Goal: Information Seeking & Learning: Learn about a topic

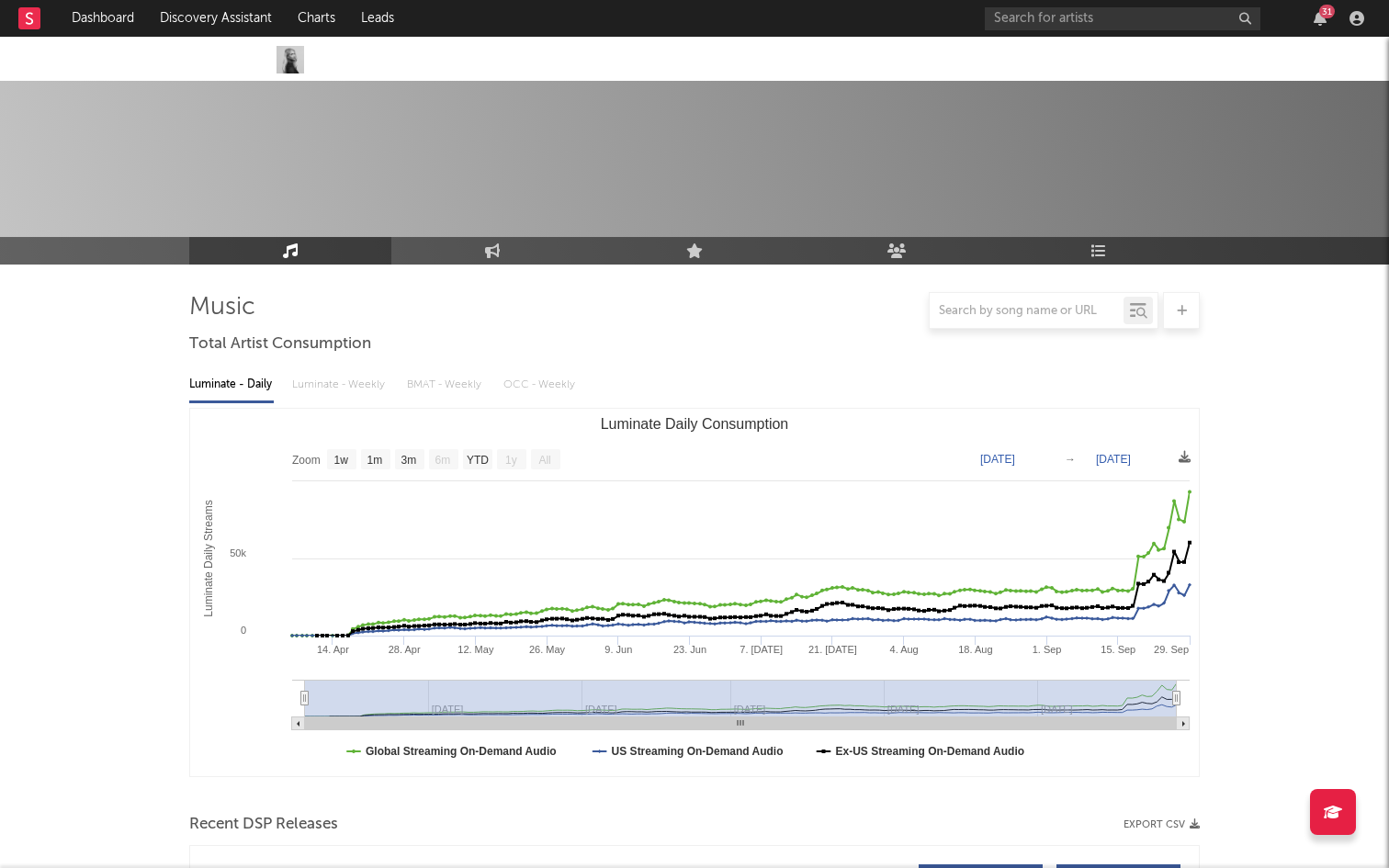
select select "1w"
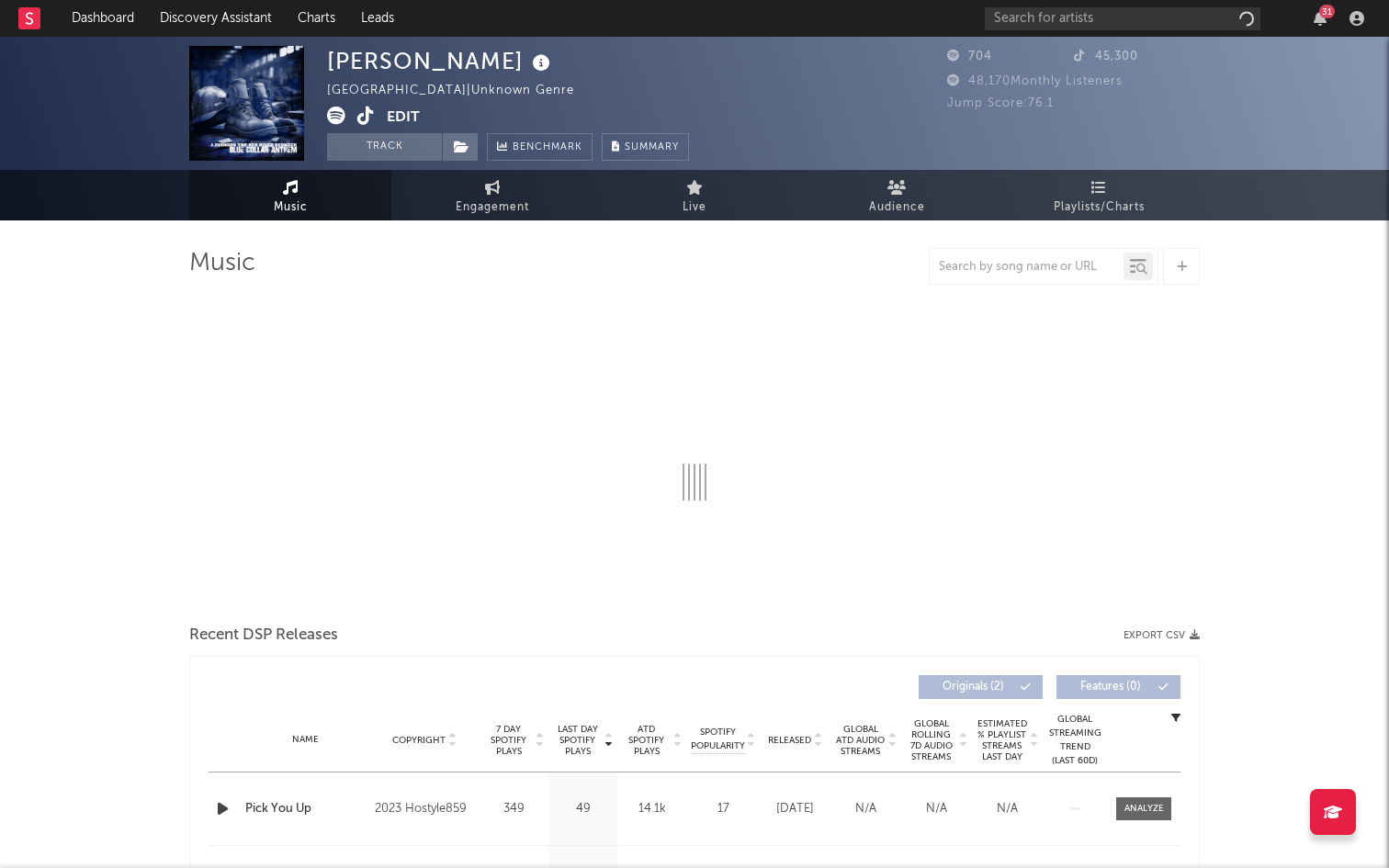
select select "6m"
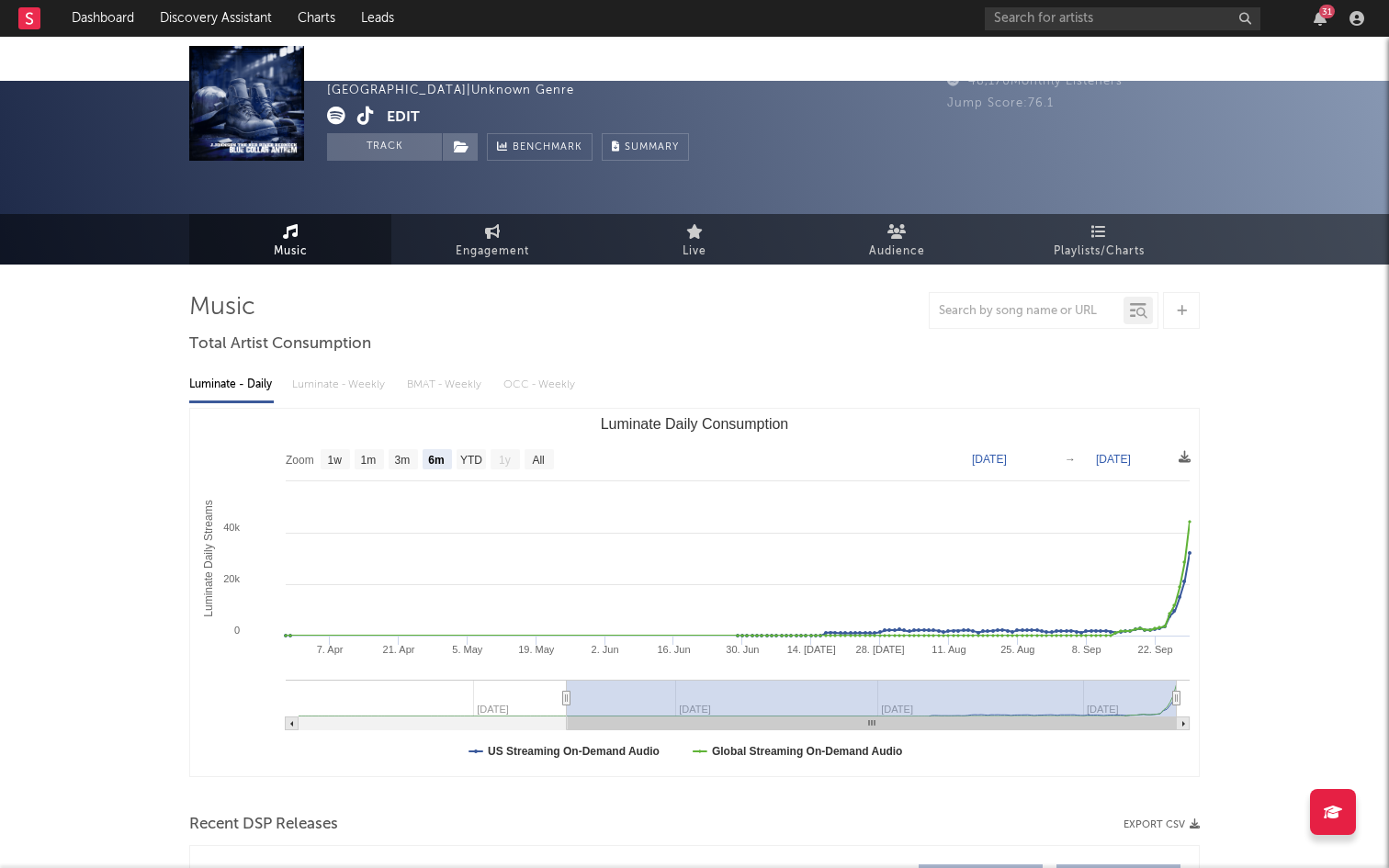
click at [358, 119] on icon at bounding box center [366, 116] width 18 height 19
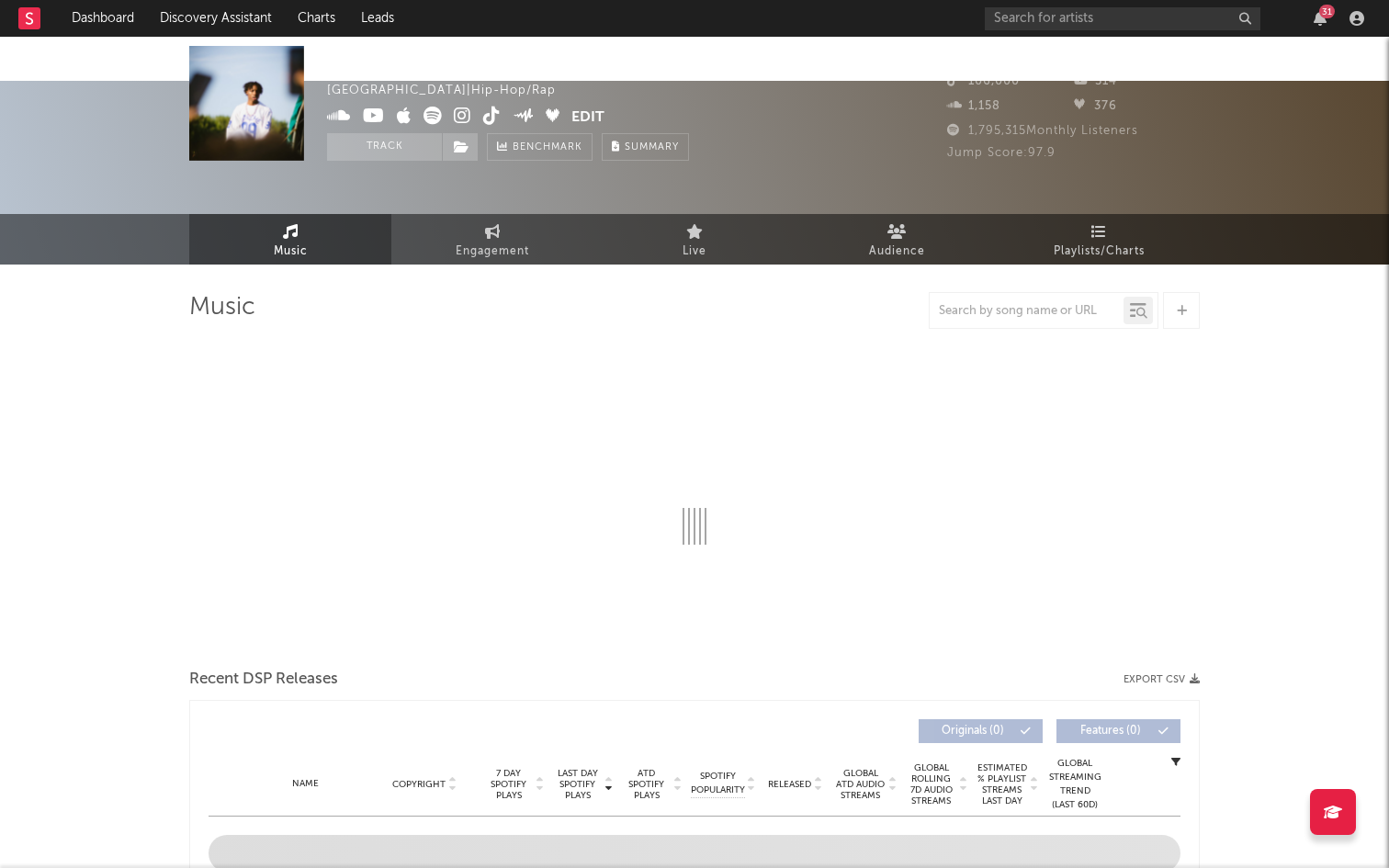
click at [485, 112] on icon at bounding box center [492, 116] width 18 height 19
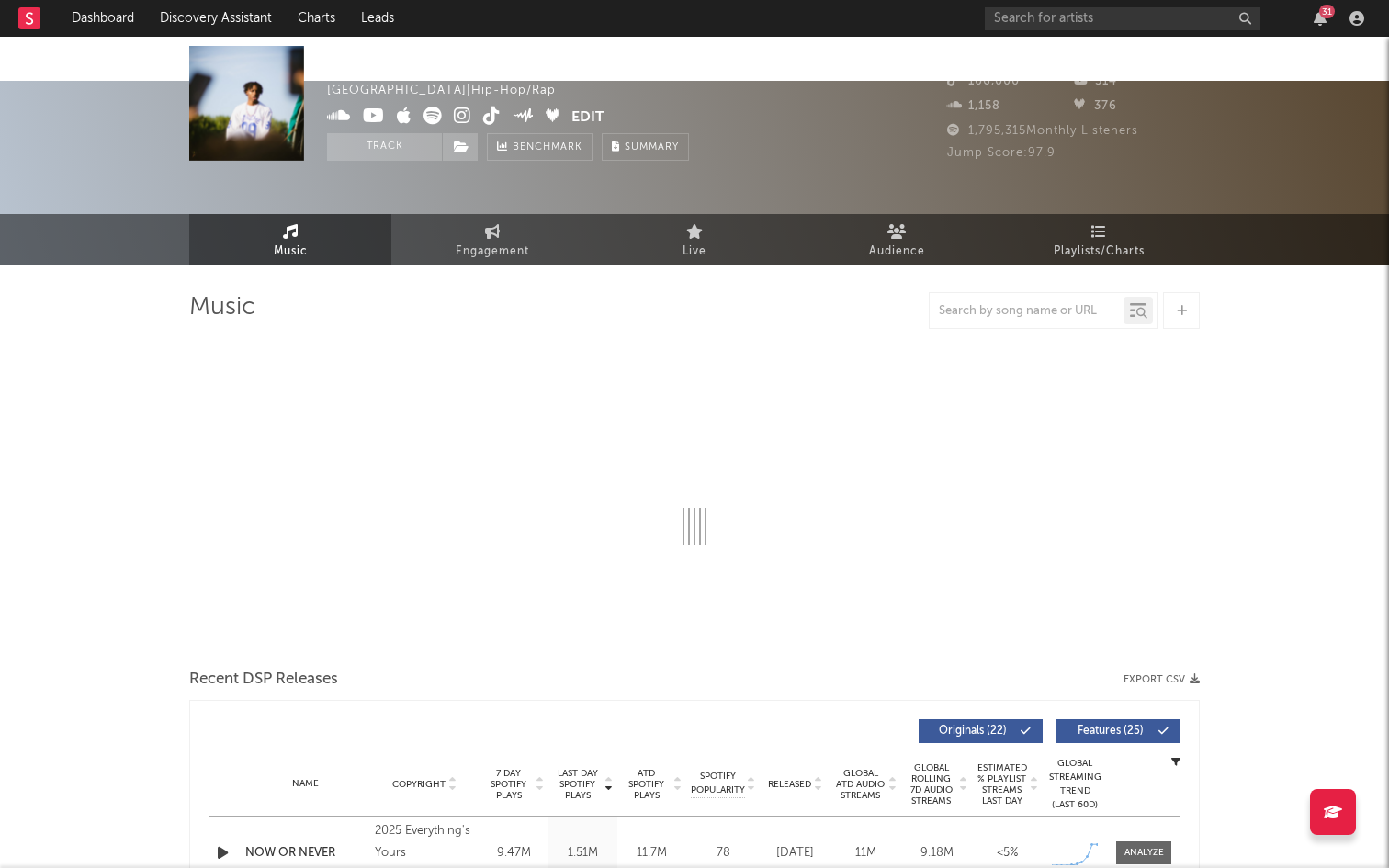
select select "6m"
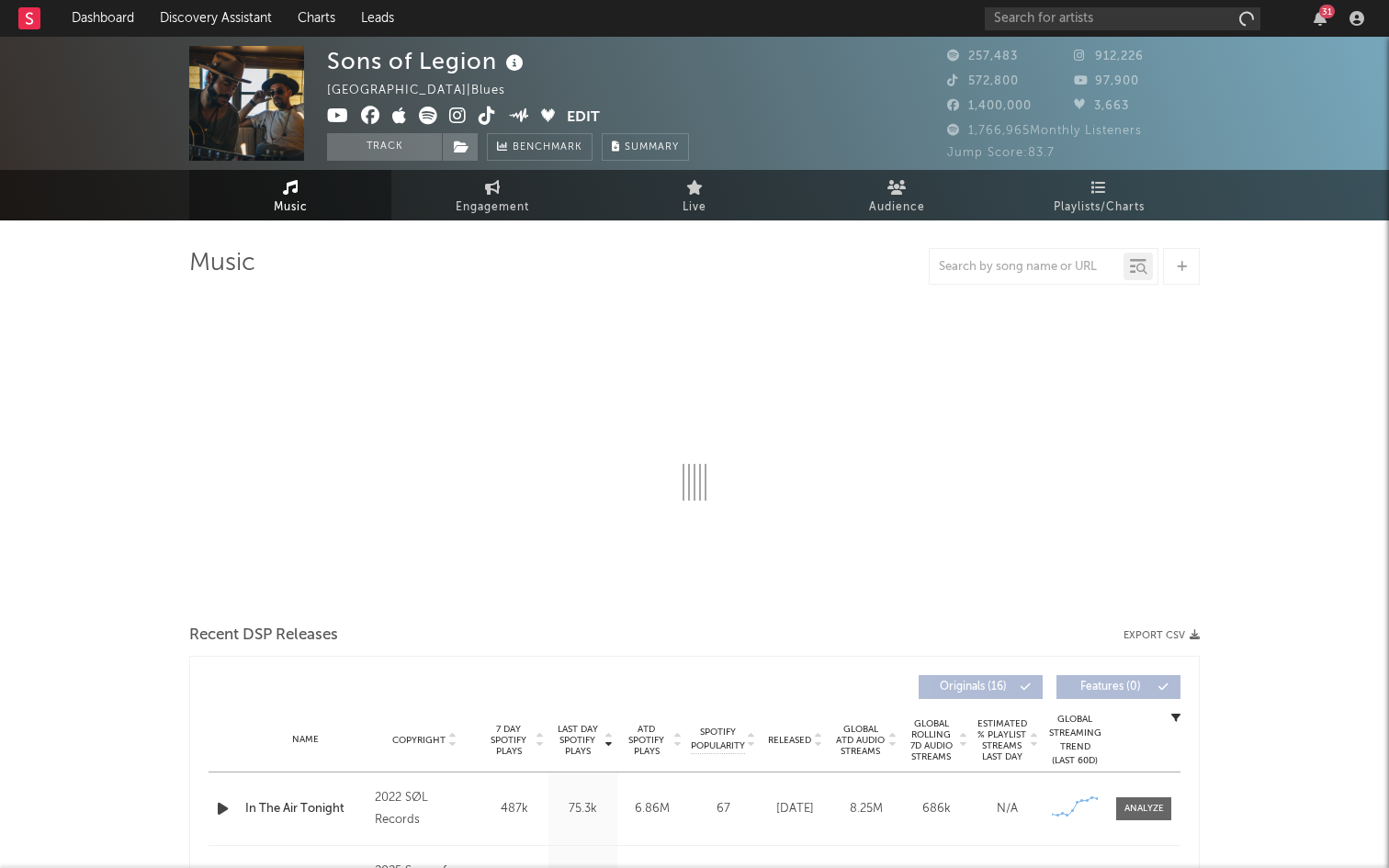
click at [486, 113] on icon at bounding box center [487, 116] width 18 height 19
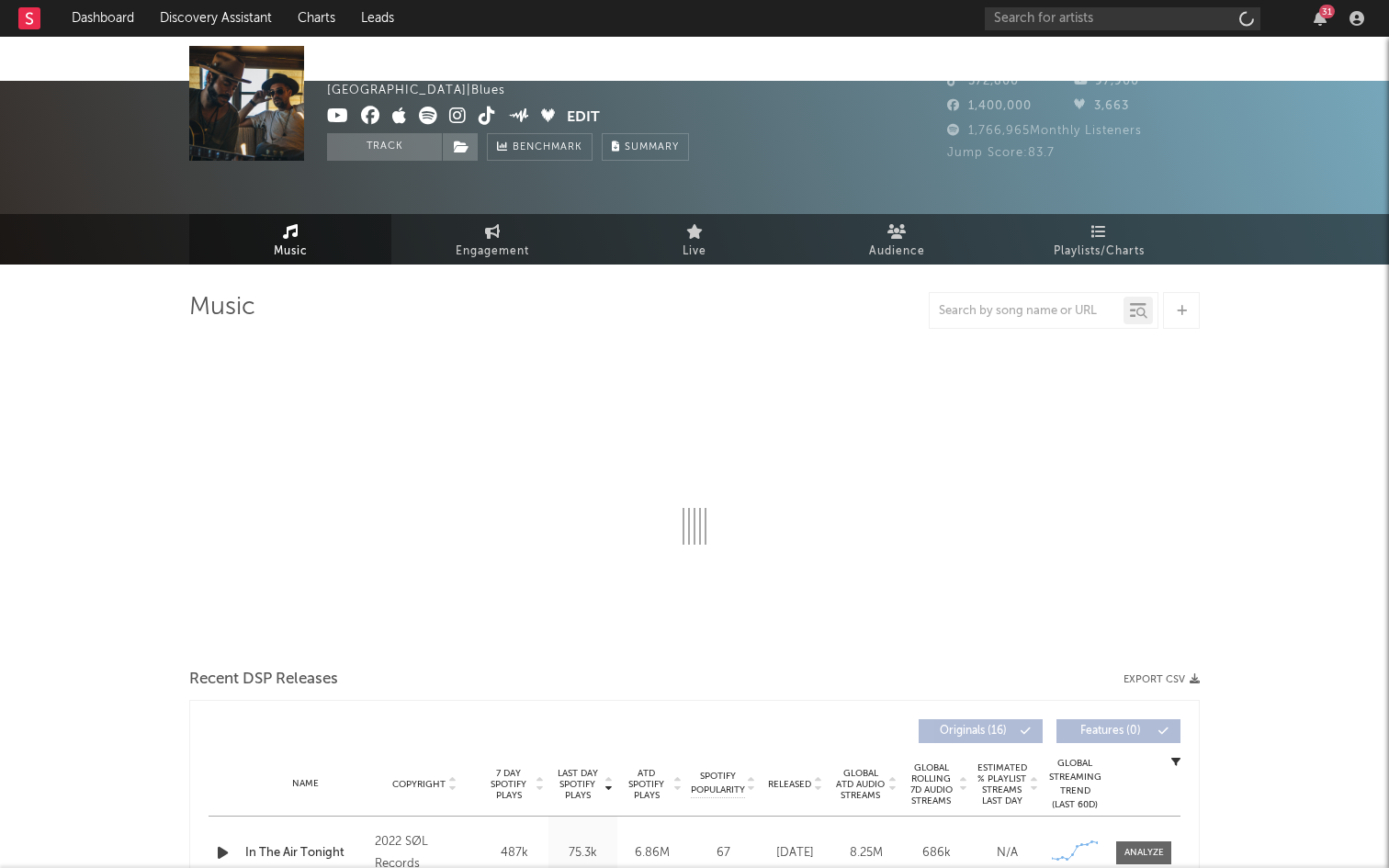
select select "6m"
